Goal: Task Accomplishment & Management: Use online tool/utility

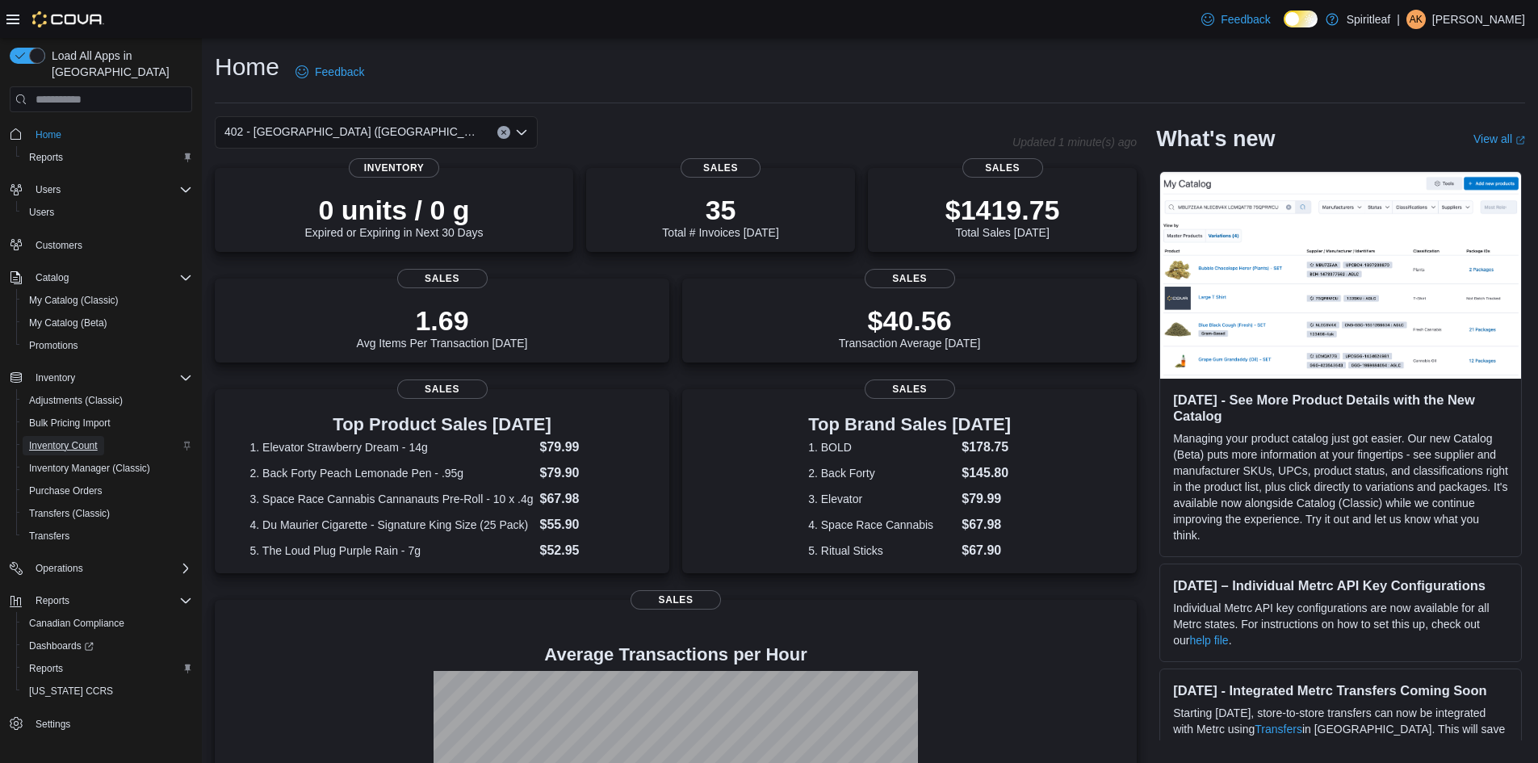
click at [90, 439] on span "Inventory Count" at bounding box center [63, 445] width 69 height 13
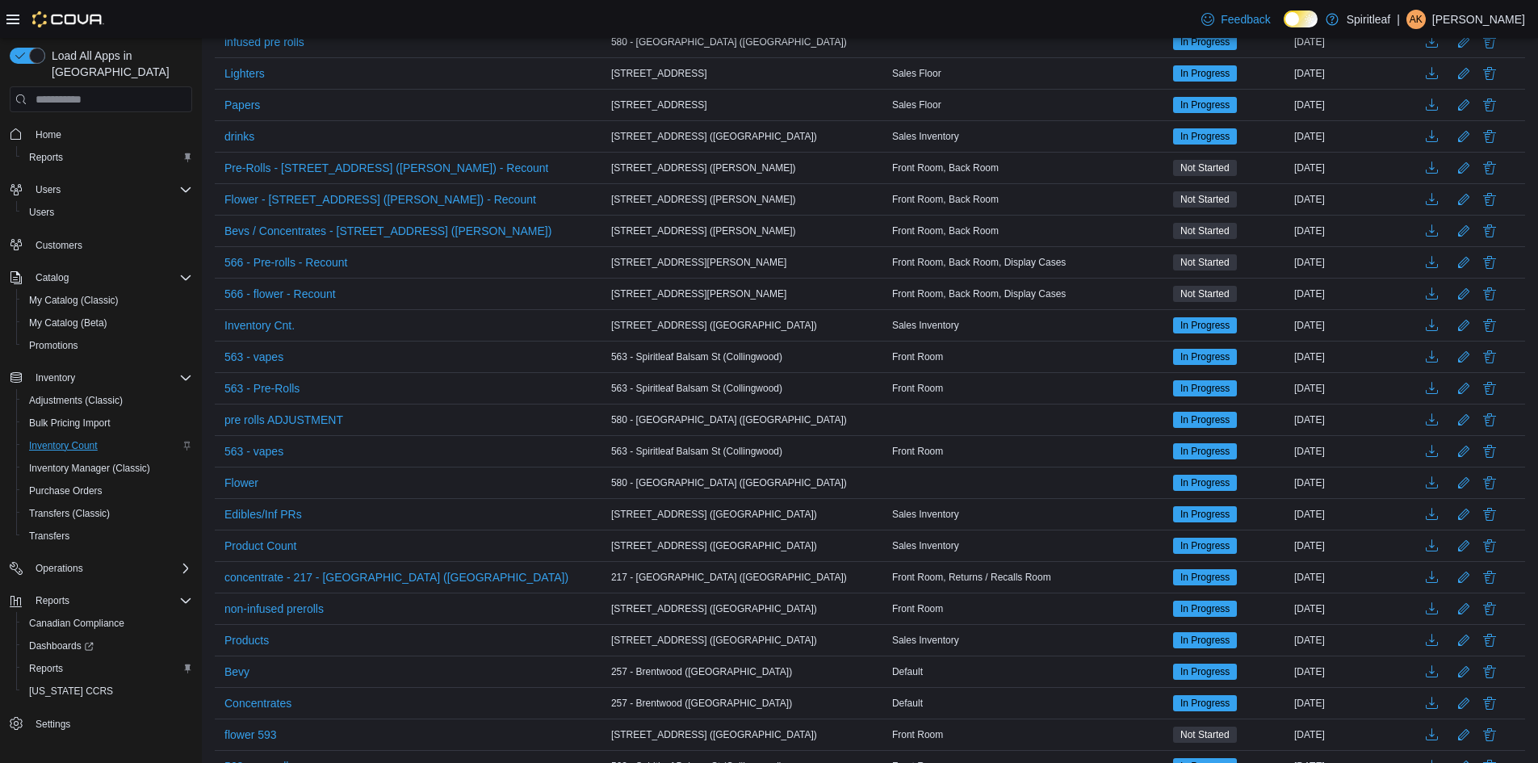
scroll to position [162, 0]
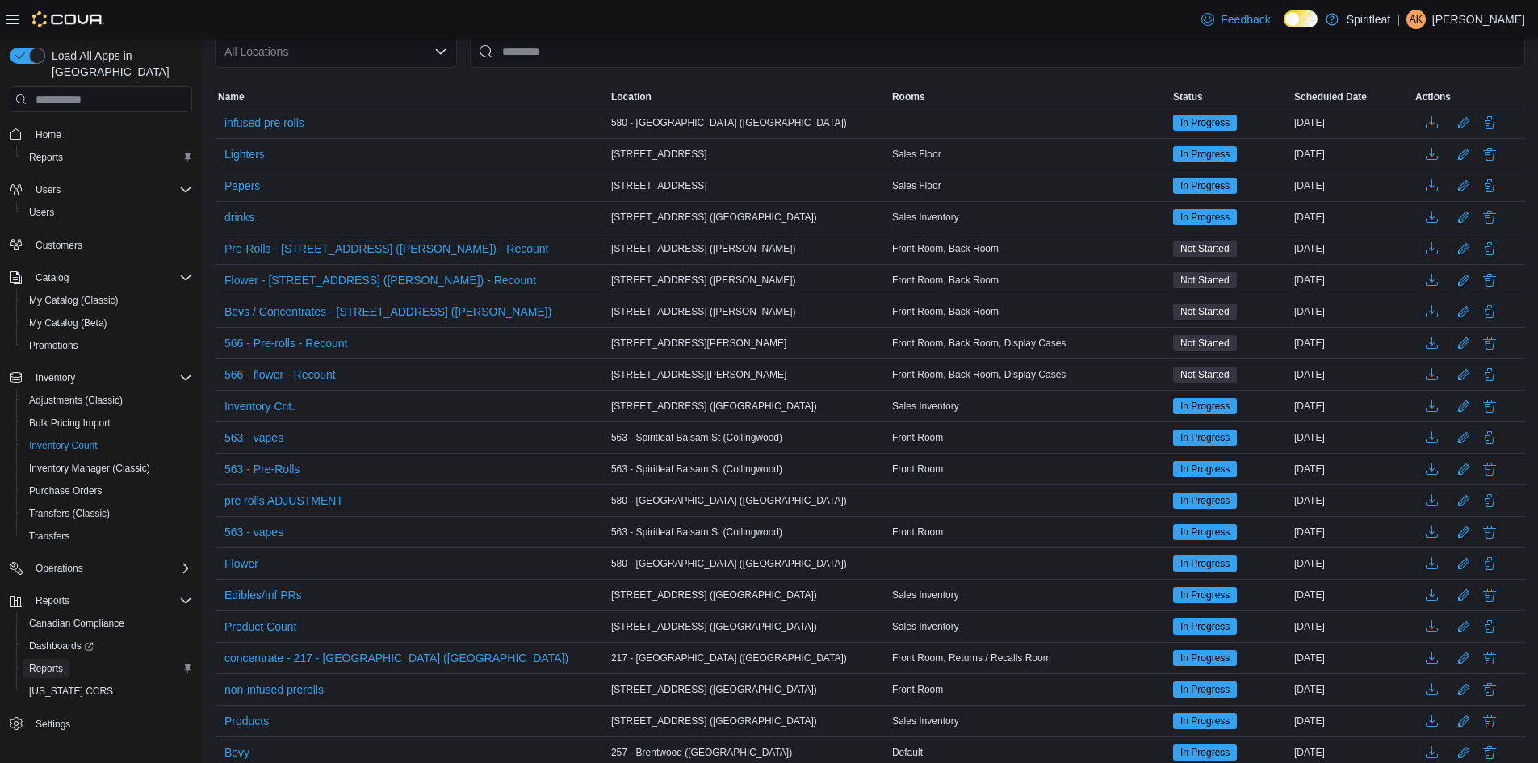
click at [49, 662] on span "Reports" at bounding box center [46, 668] width 34 height 13
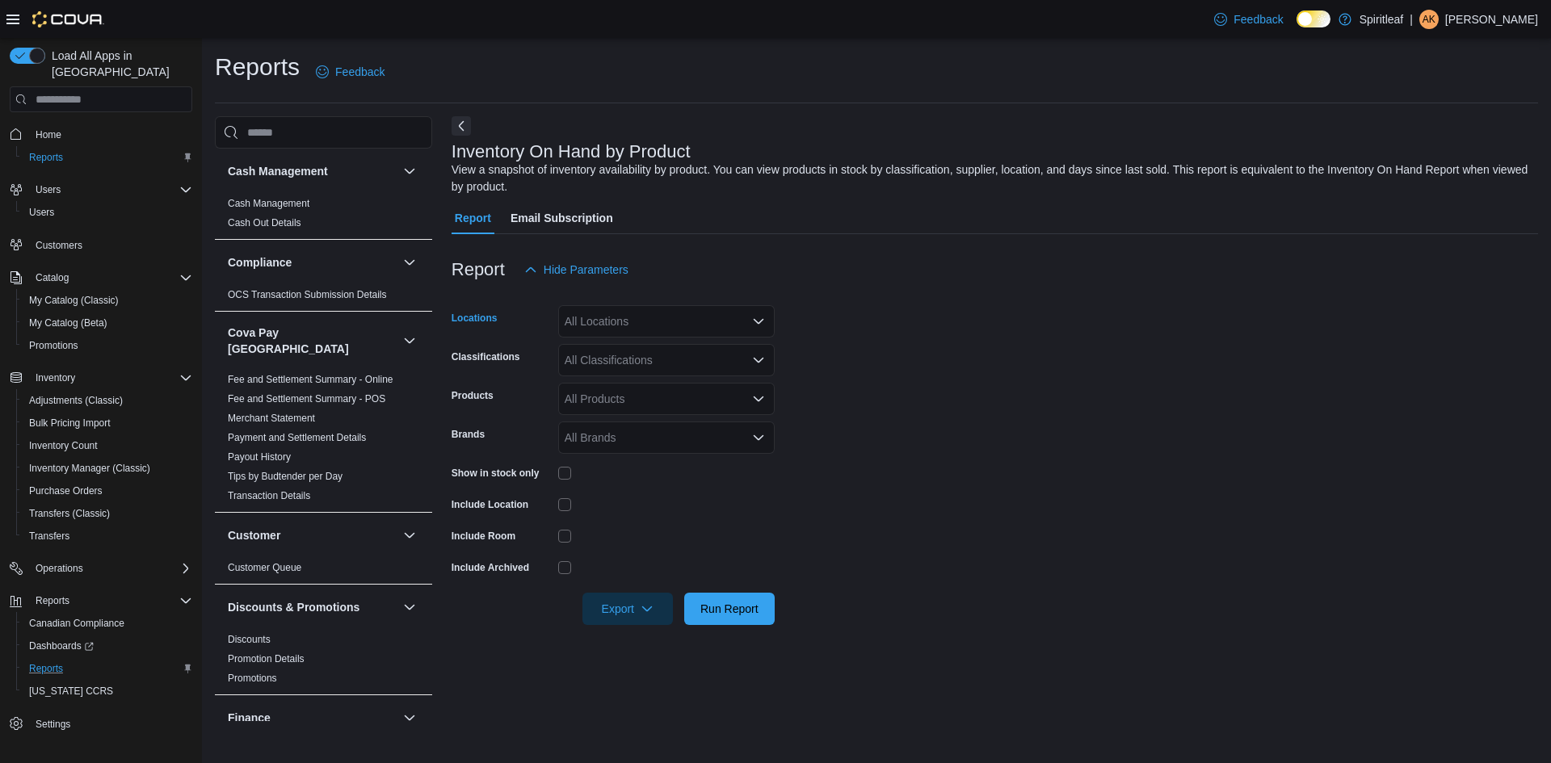
click at [714, 325] on div "All Locations" at bounding box center [666, 321] width 216 height 32
type input "***"
click at [726, 354] on span "402 - [GEOGRAPHIC_DATA] ([GEOGRAPHIC_DATA])" at bounding box center [754, 349] width 275 height 16
drag, startPoint x: 875, startPoint y: 359, endPoint x: 812, endPoint y: 376, distance: 65.4
click at [875, 359] on form "Locations 402 - [GEOGRAPHIC_DATA] ([GEOGRAPHIC_DATA]) Classifications All Class…" at bounding box center [994, 455] width 1086 height 339
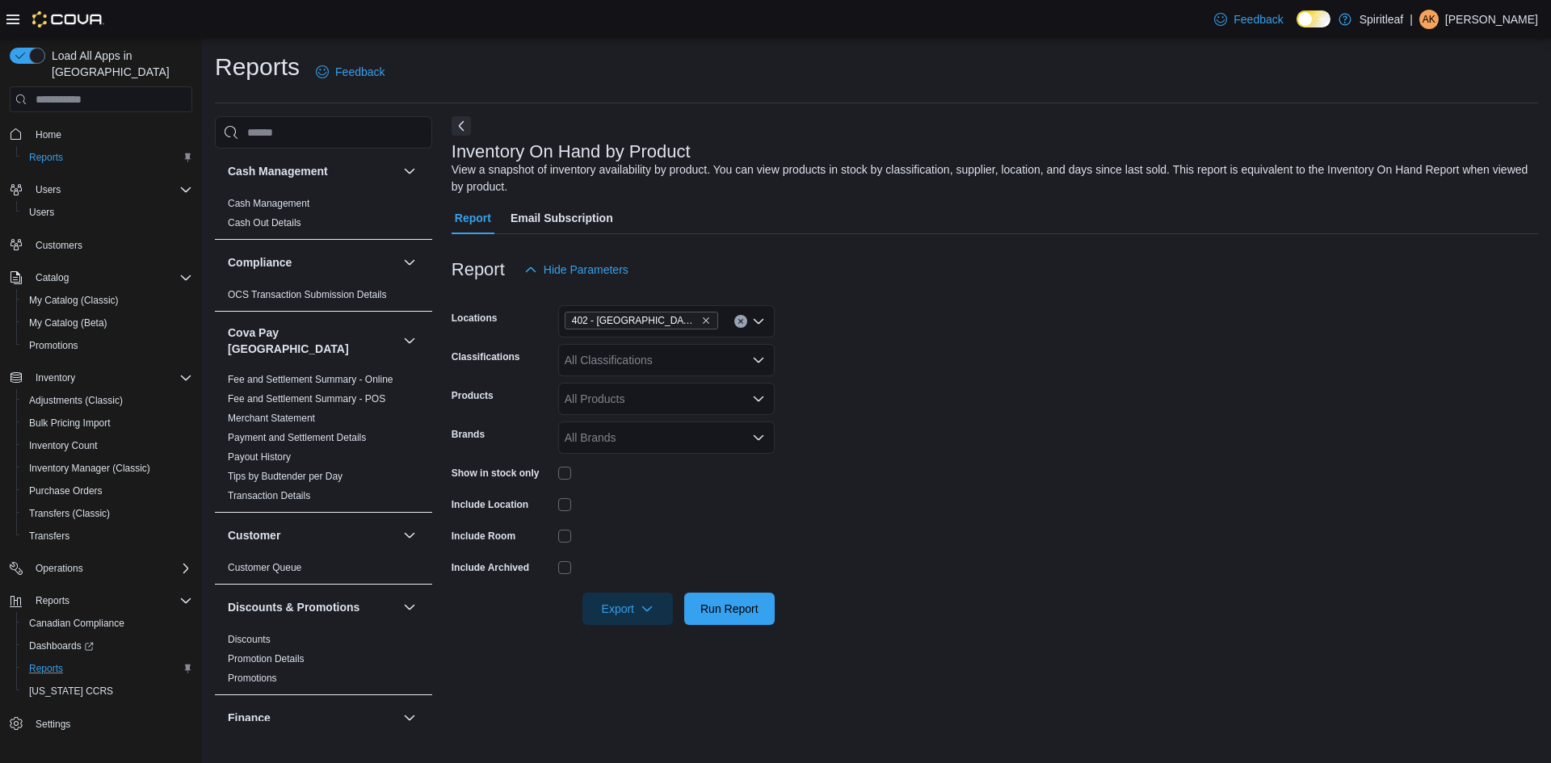
click at [711, 395] on div "All Products" at bounding box center [666, 399] width 216 height 32
click at [731, 367] on div "All Classifications" at bounding box center [666, 360] width 216 height 32
click at [662, 472] on div "Pre-Roll" at bounding box center [666, 473] width 197 height 16
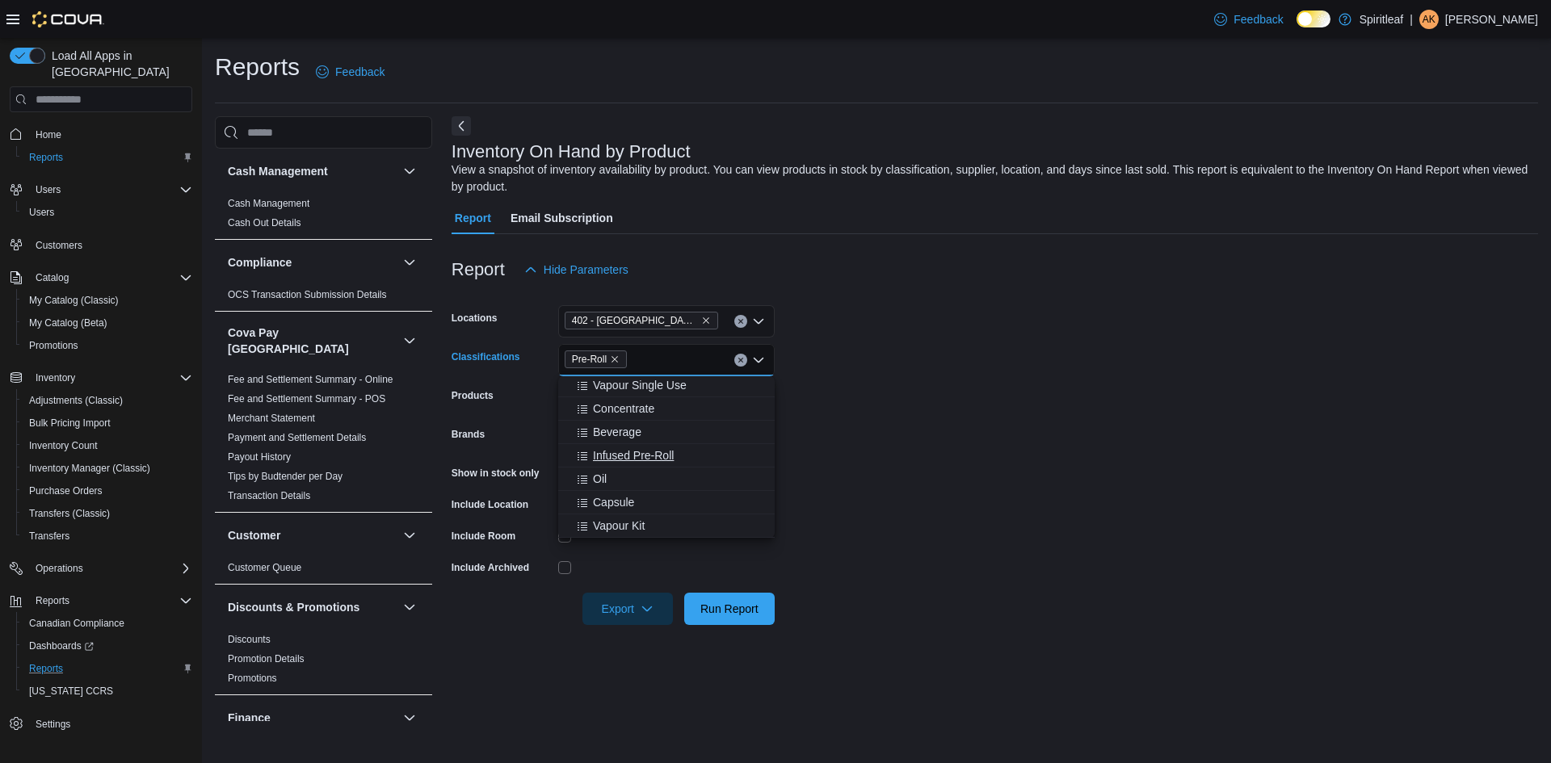
scroll to position [404, 0]
click at [696, 429] on div "Infused Pre-Roll" at bounding box center [666, 429] width 197 height 16
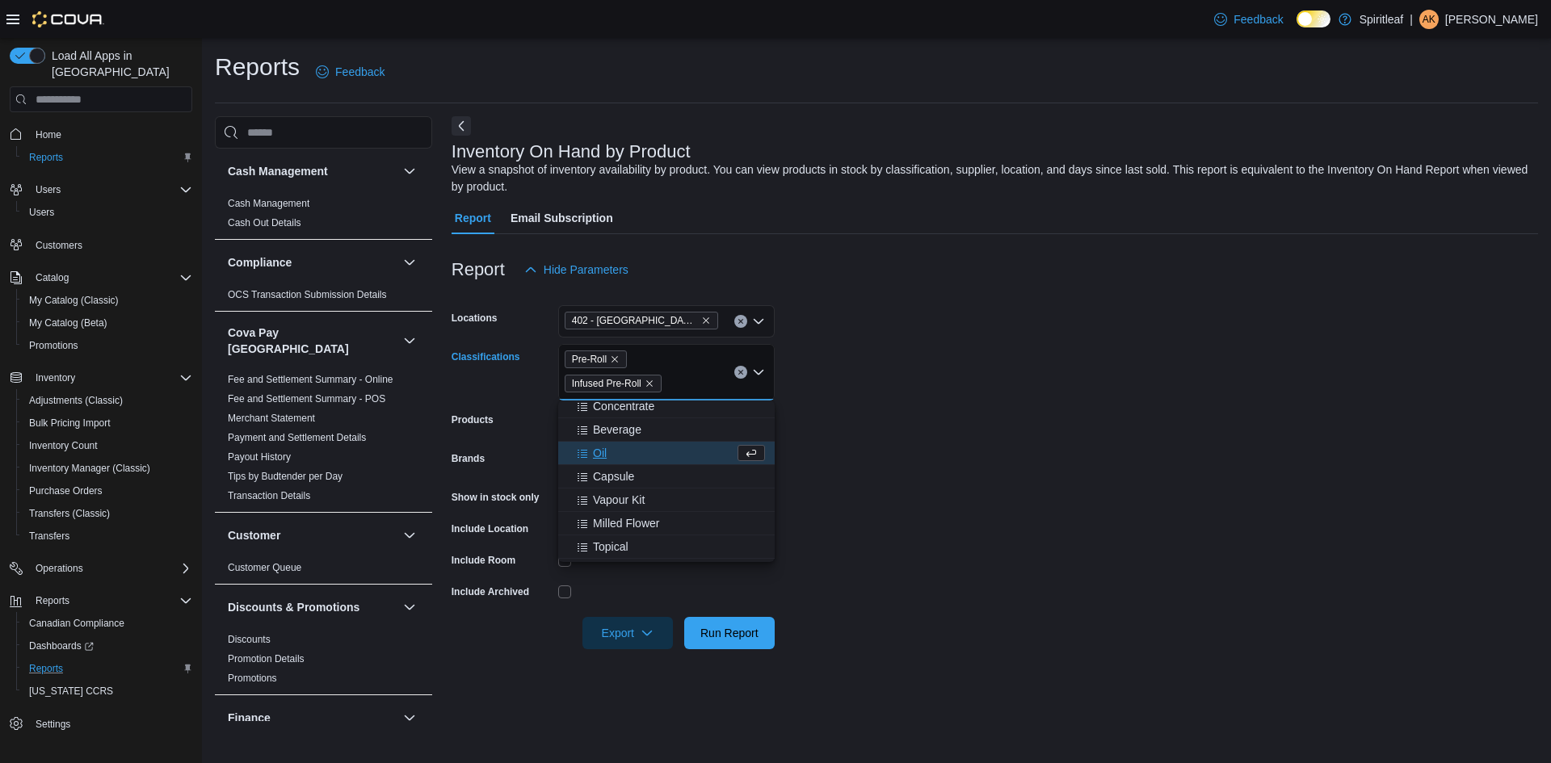
drag, startPoint x: 956, startPoint y: 476, endPoint x: 809, endPoint y: 476, distance: 147.0
click at [955, 476] on form "Locations 402 - [GEOGRAPHIC_DATA] ([GEOGRAPHIC_DATA]) Classifications Pre-Roll …" at bounding box center [994, 467] width 1086 height 363
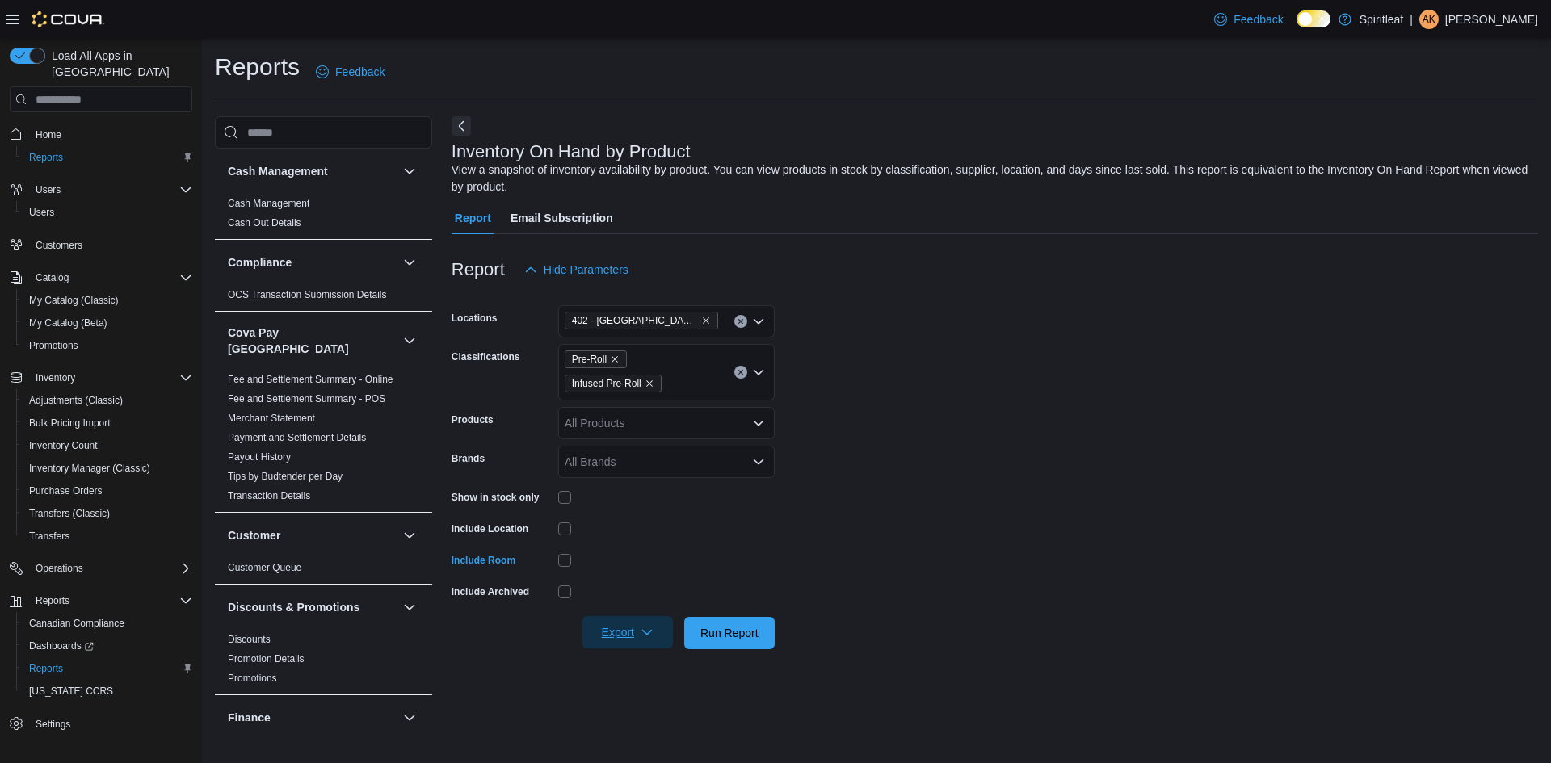
click at [618, 633] on span "Export" at bounding box center [627, 632] width 71 height 32
click at [656, 544] on button "Export to Excel" at bounding box center [630, 536] width 92 height 32
